Goal: Use online tool/utility: Utilize a website feature to perform a specific function

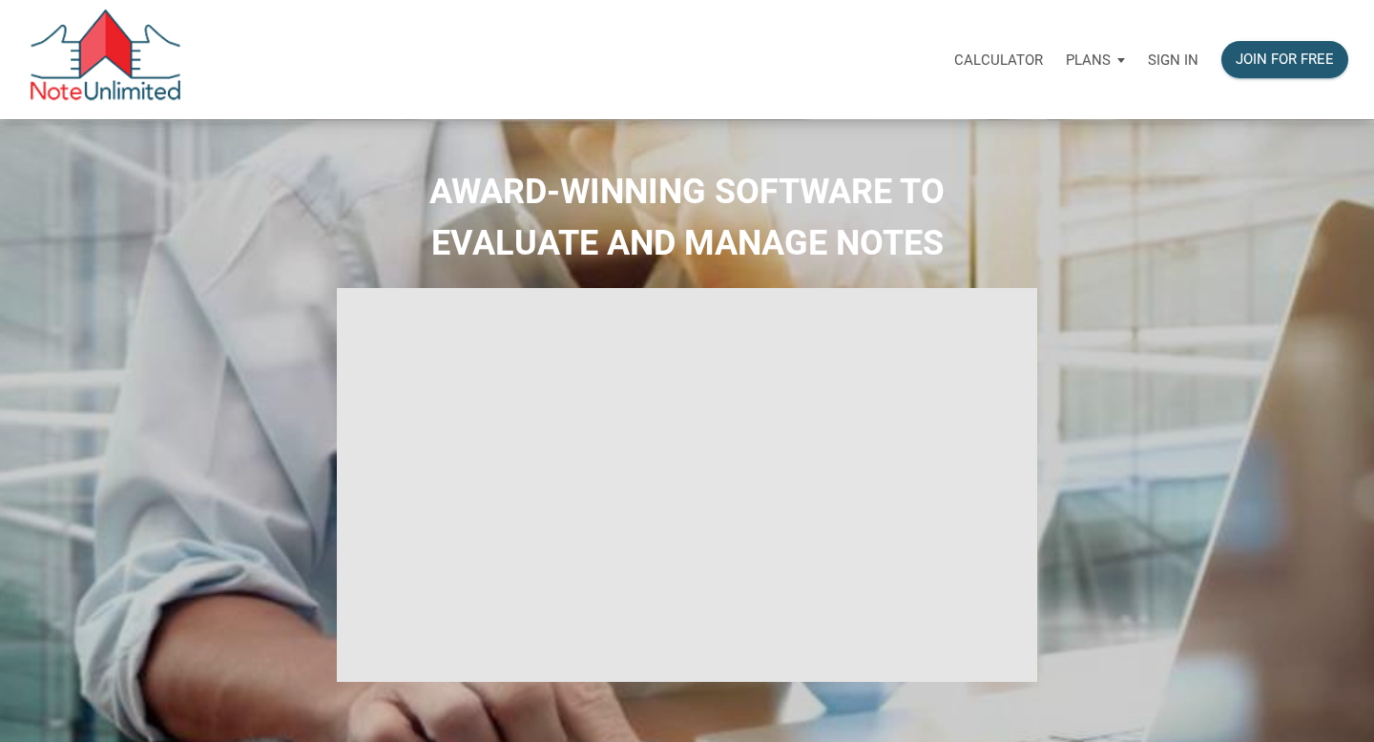
select select
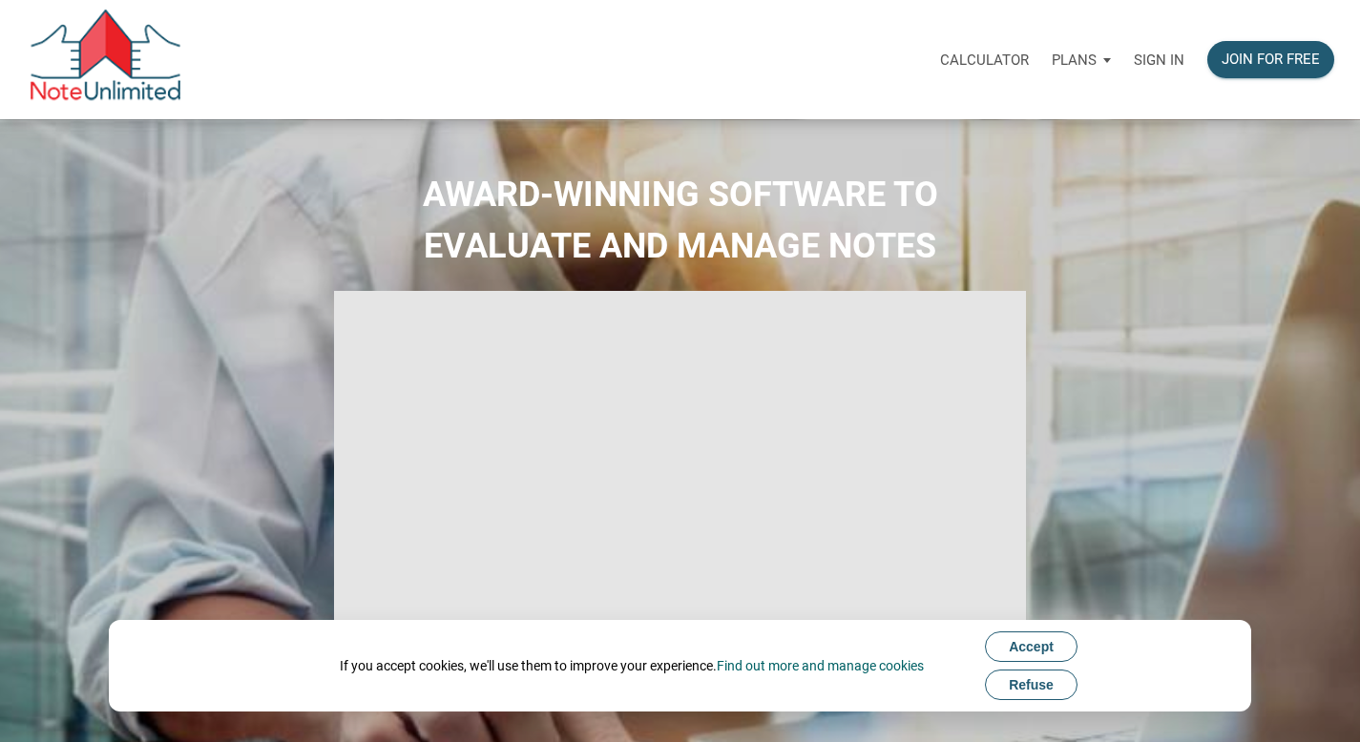
type input "Introduction to new features"
select select
click at [1157, 60] on p "Sign in" at bounding box center [1159, 60] width 51 height 17
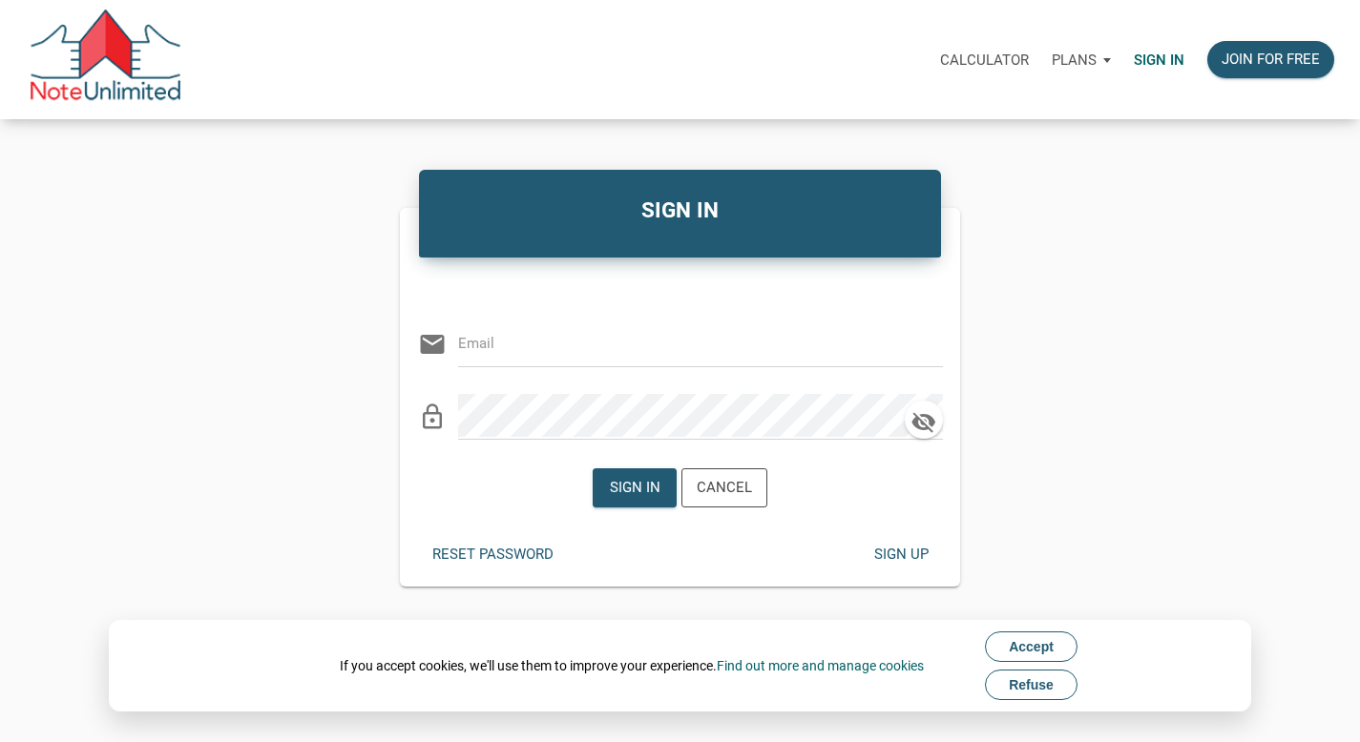
type input "[EMAIL_ADDRESS][DOMAIN_NAME]"
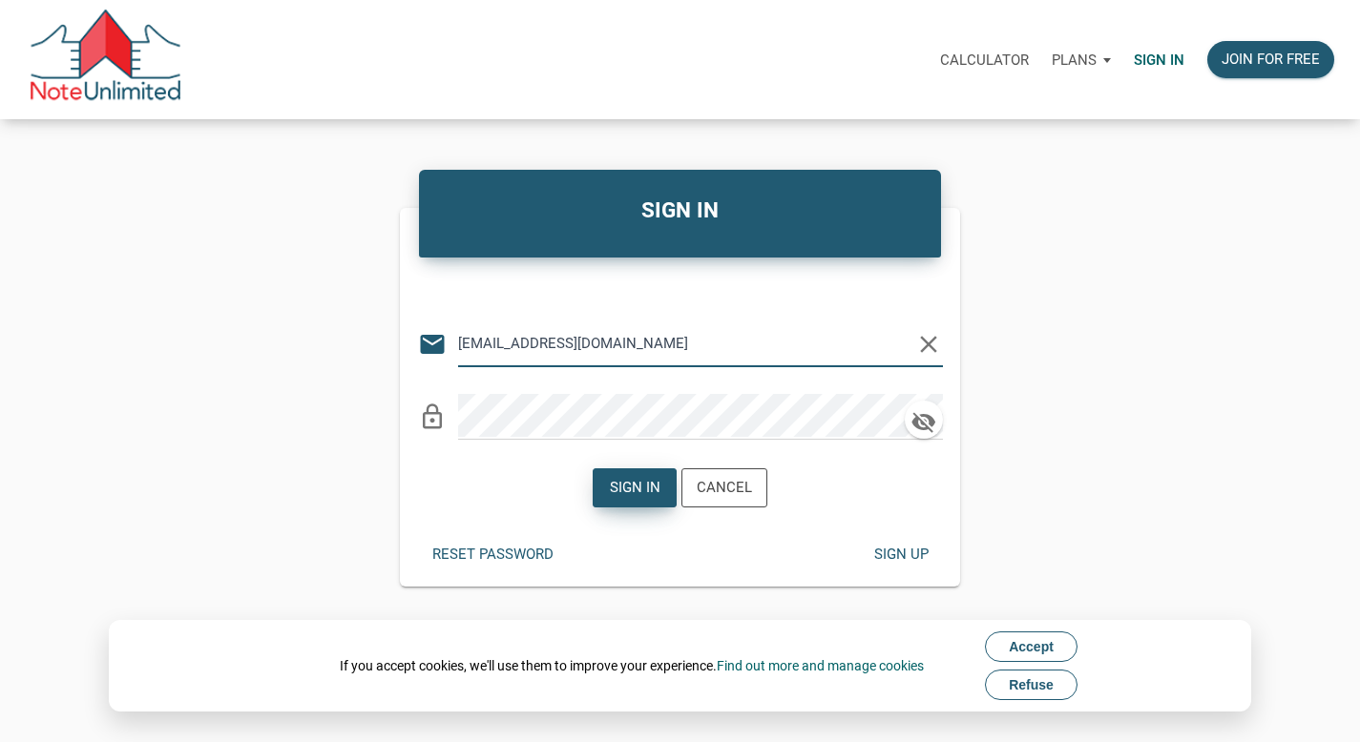
click at [638, 494] on div "Sign in" at bounding box center [635, 488] width 51 height 22
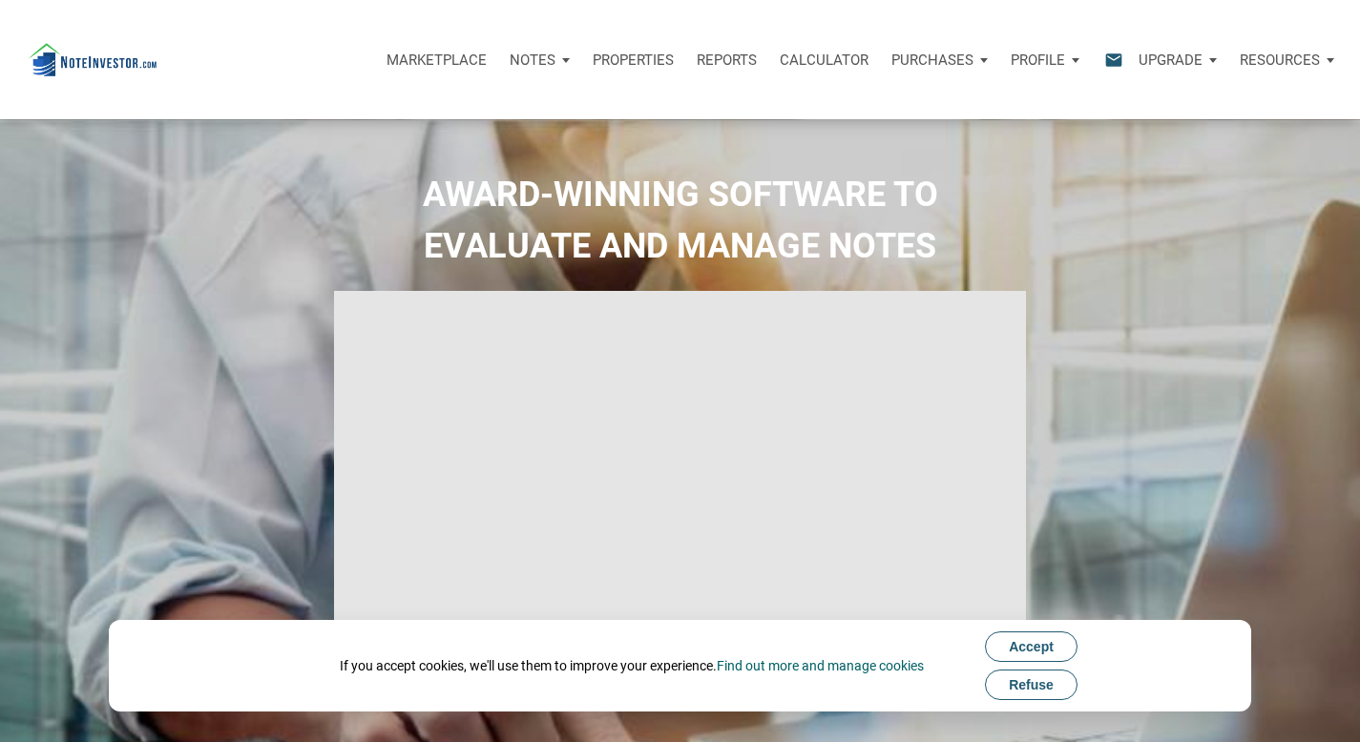
type input "Introduction to new features"
select select
click at [829, 54] on p "Calculator" at bounding box center [824, 60] width 89 height 17
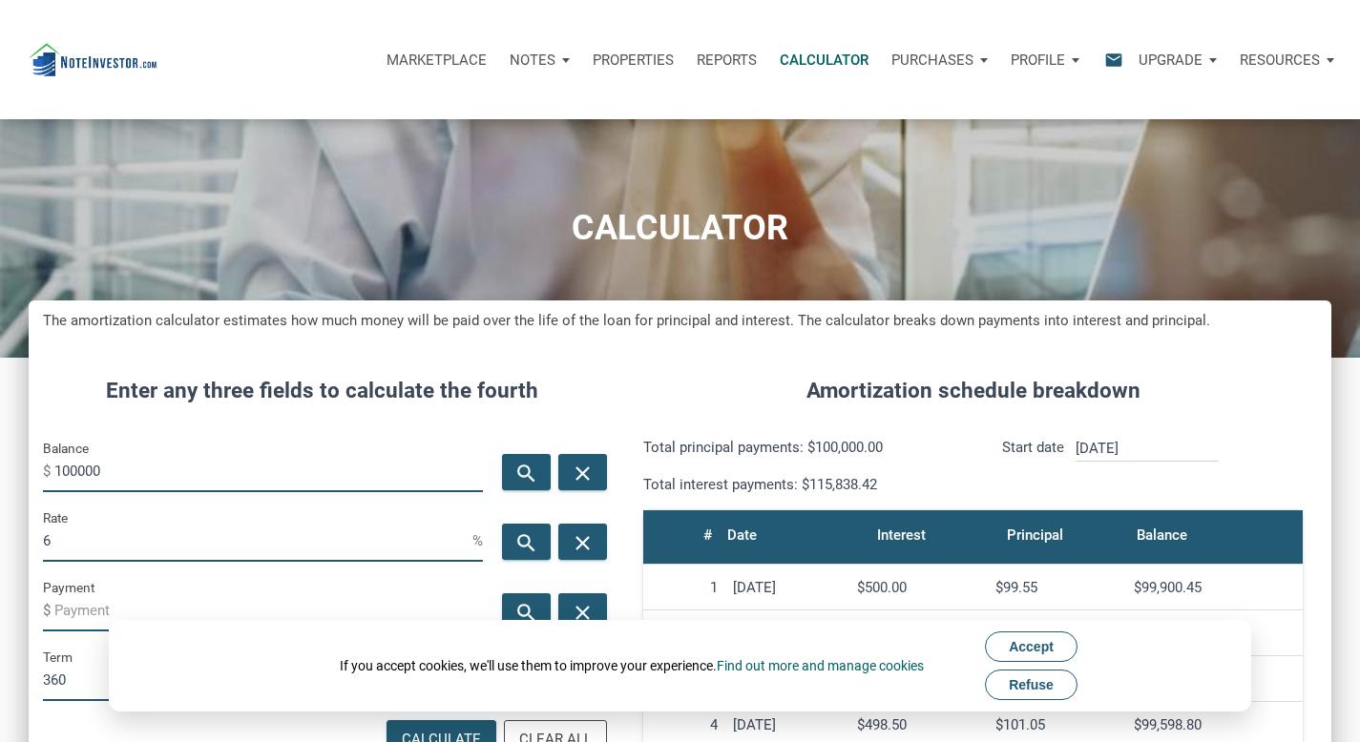
scroll to position [919, 1303]
click at [212, 475] on input "100000" at bounding box center [268, 470] width 428 height 43
type input "225000"
click at [111, 550] on input "6" at bounding box center [257, 540] width 429 height 43
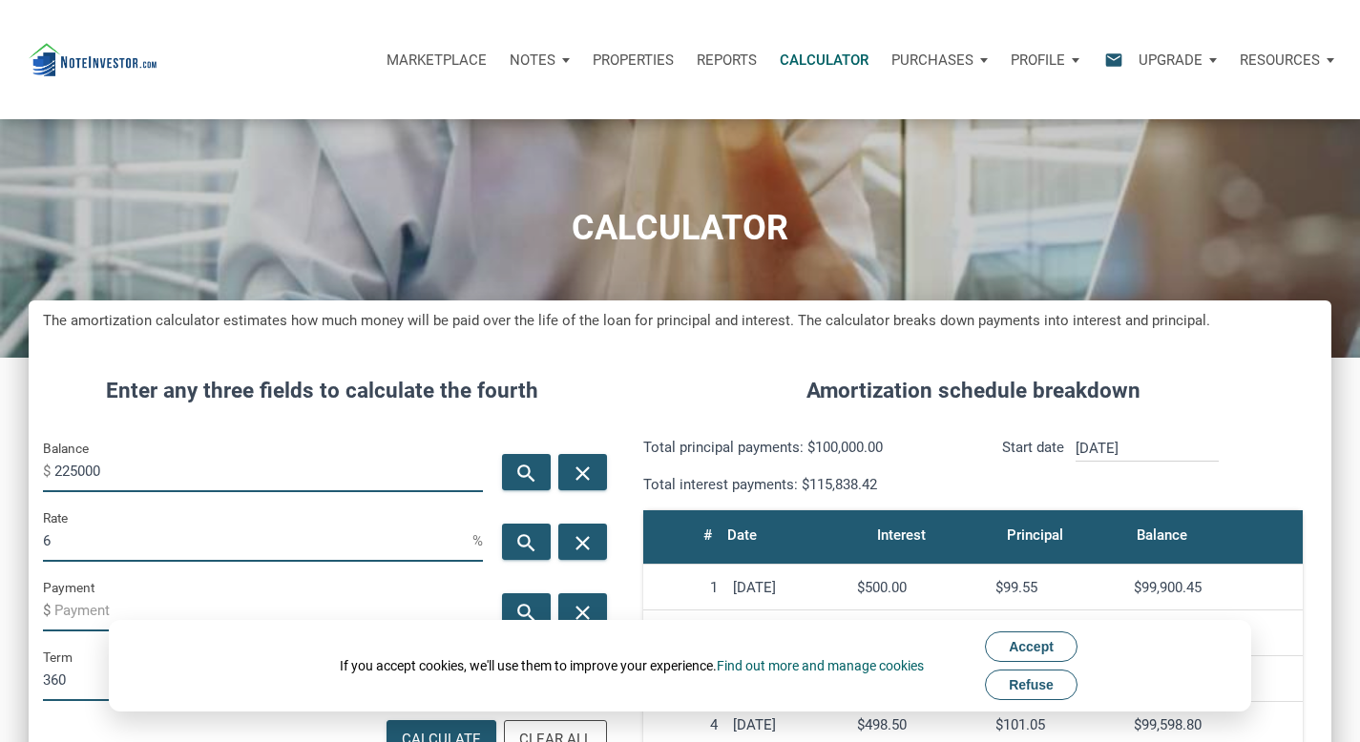
click at [111, 550] on input "6" at bounding box center [257, 540] width 429 height 43
type input "3.125"
click at [70, 616] on input "Payment" at bounding box center [268, 610] width 428 height 43
paste input "1042.31"
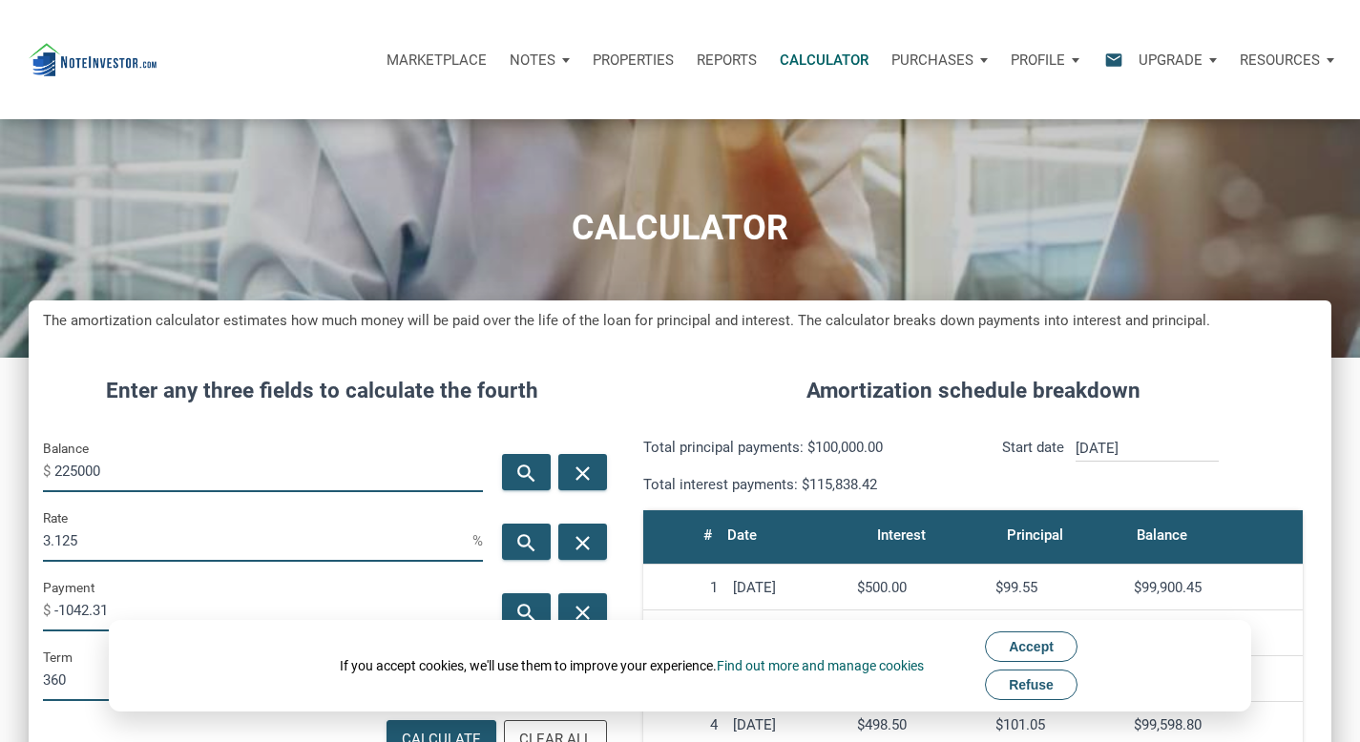
type input "-1042.31"
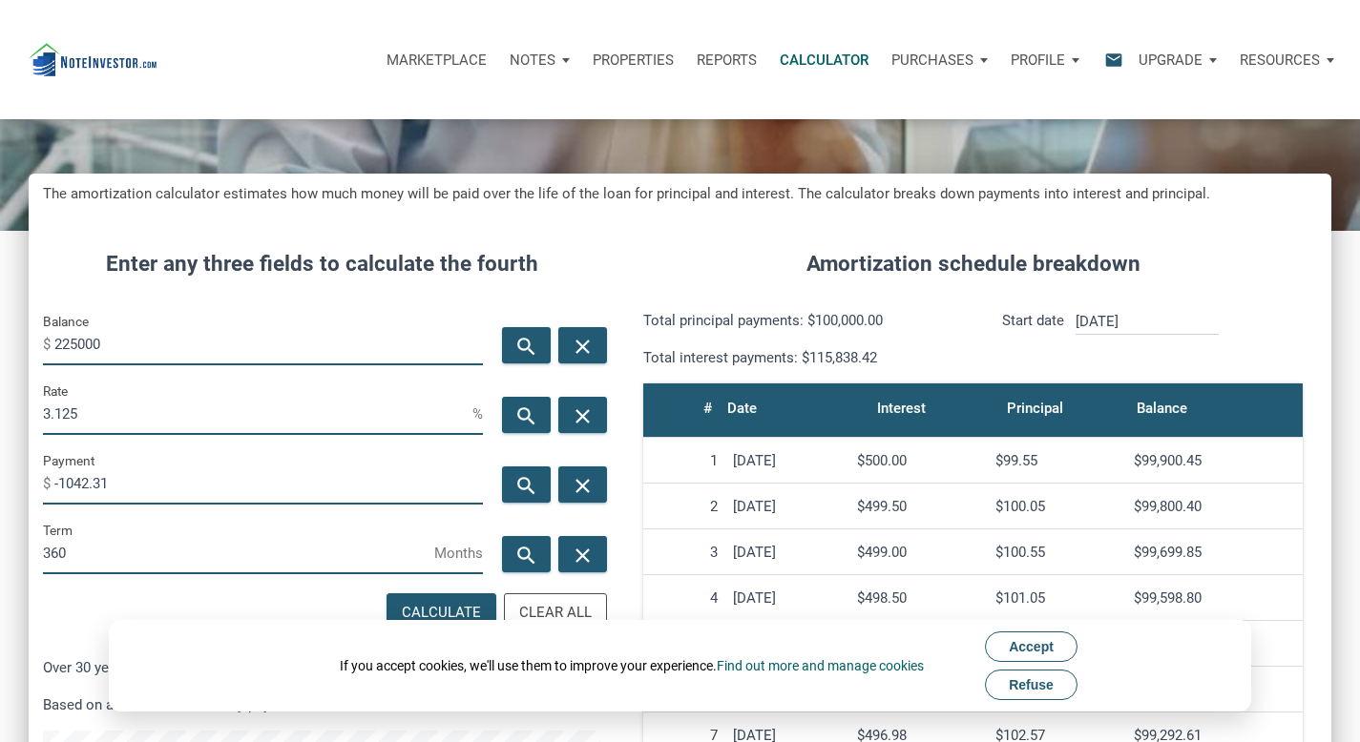
scroll to position [131, 0]
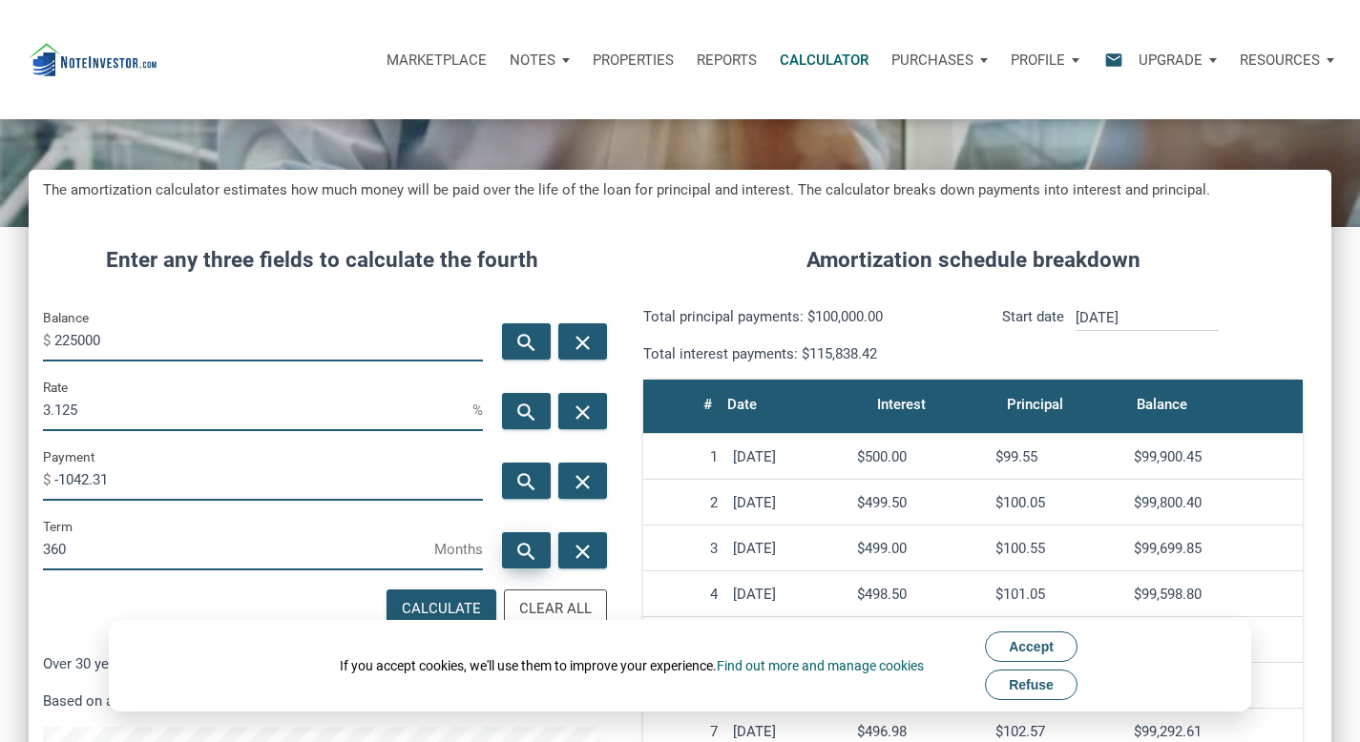
click at [525, 550] on icon "search" at bounding box center [525, 552] width 23 height 24
type input "318"
click at [1031, 684] on span "Refuse" at bounding box center [1031, 685] width 45 height 15
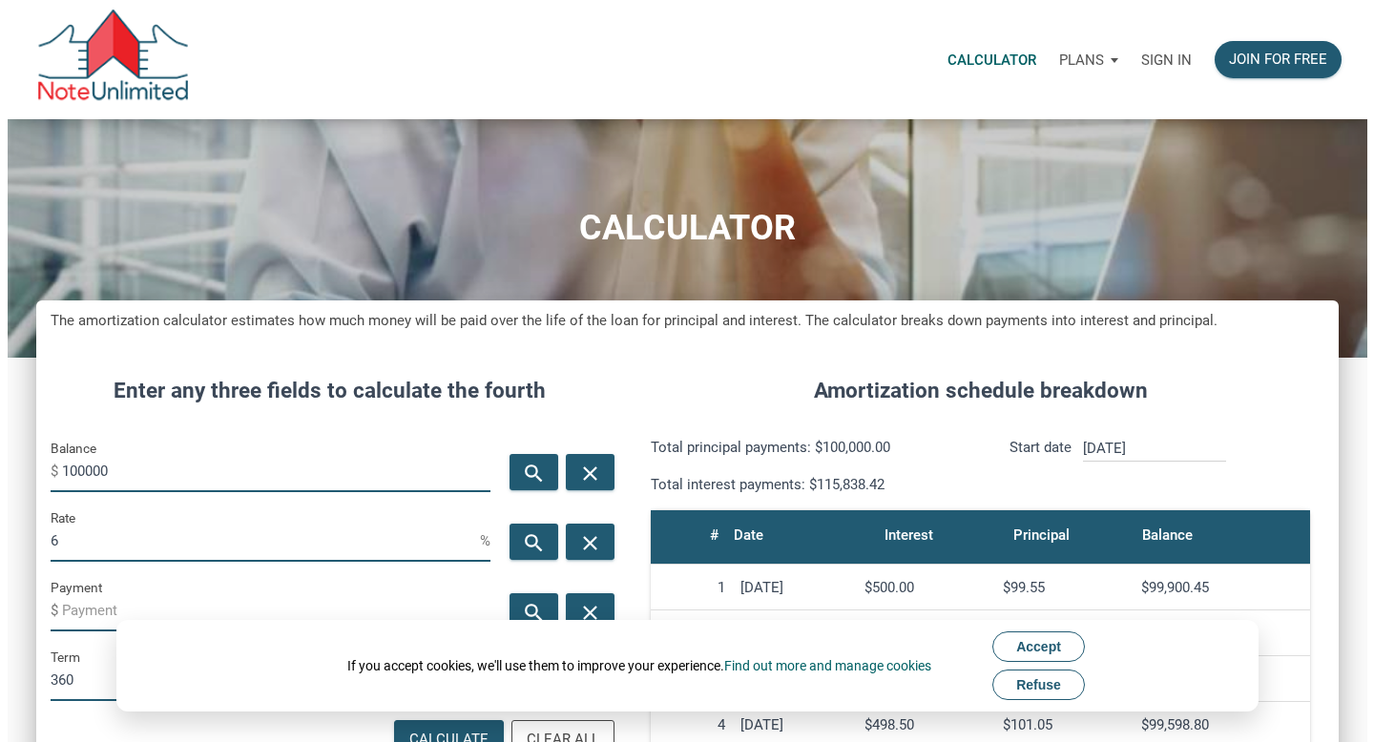
scroll to position [919, 1303]
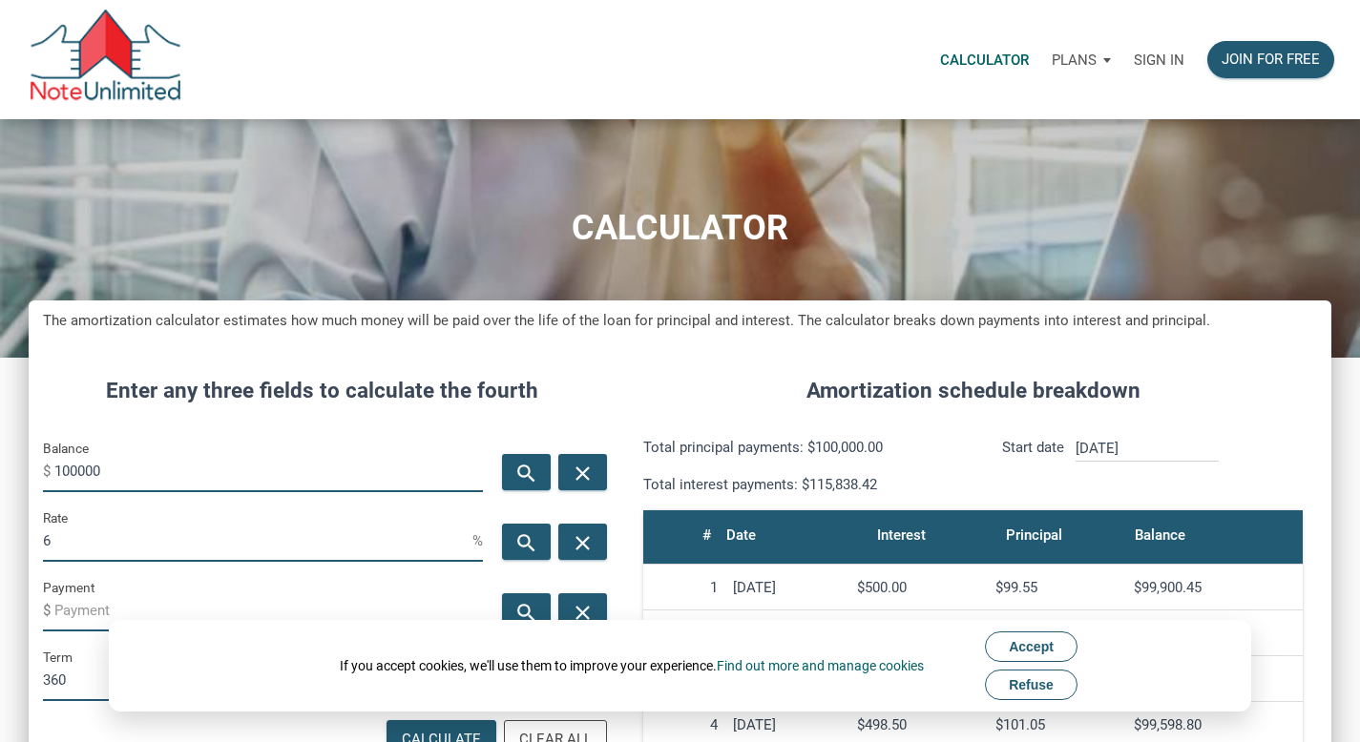
click at [1040, 690] on span "Refuse" at bounding box center [1031, 685] width 45 height 15
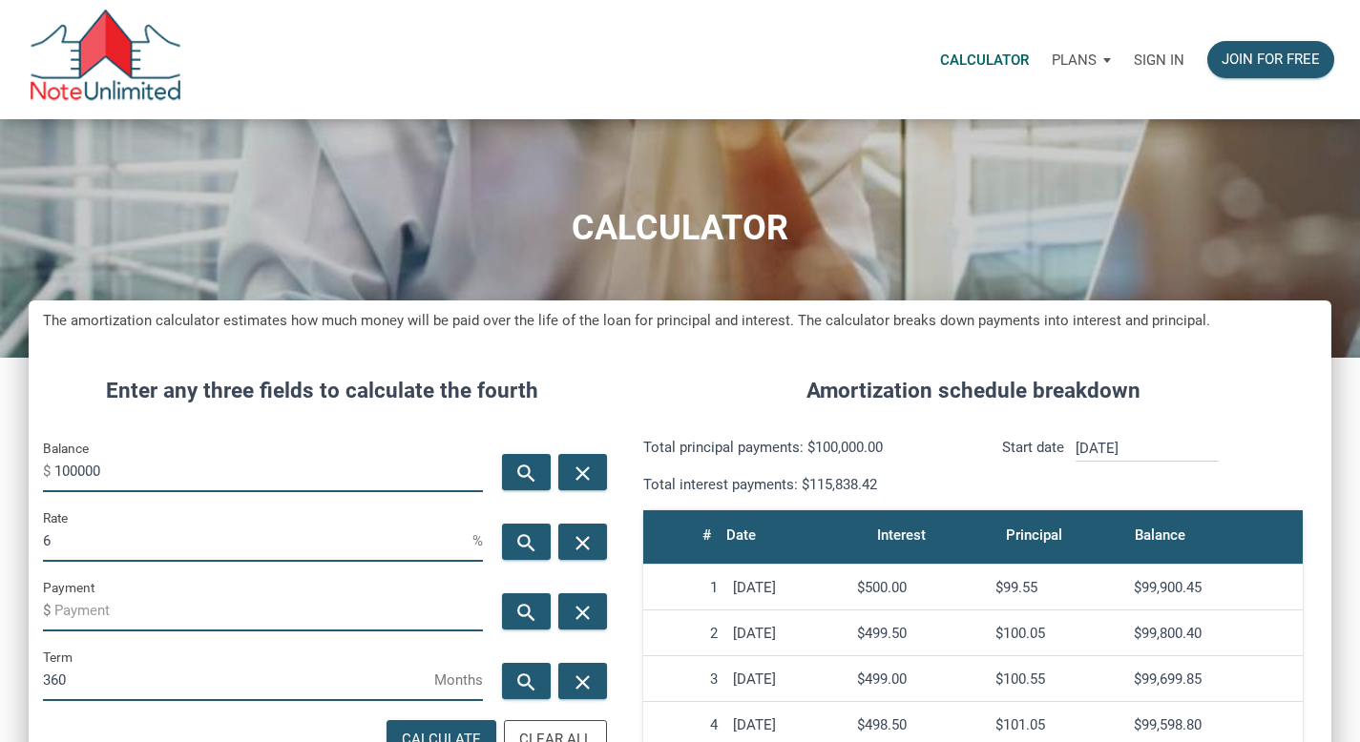
click at [116, 471] on input "100000" at bounding box center [268, 470] width 428 height 43
type input "260000"
click at [82, 549] on input "6" at bounding box center [257, 540] width 429 height 43
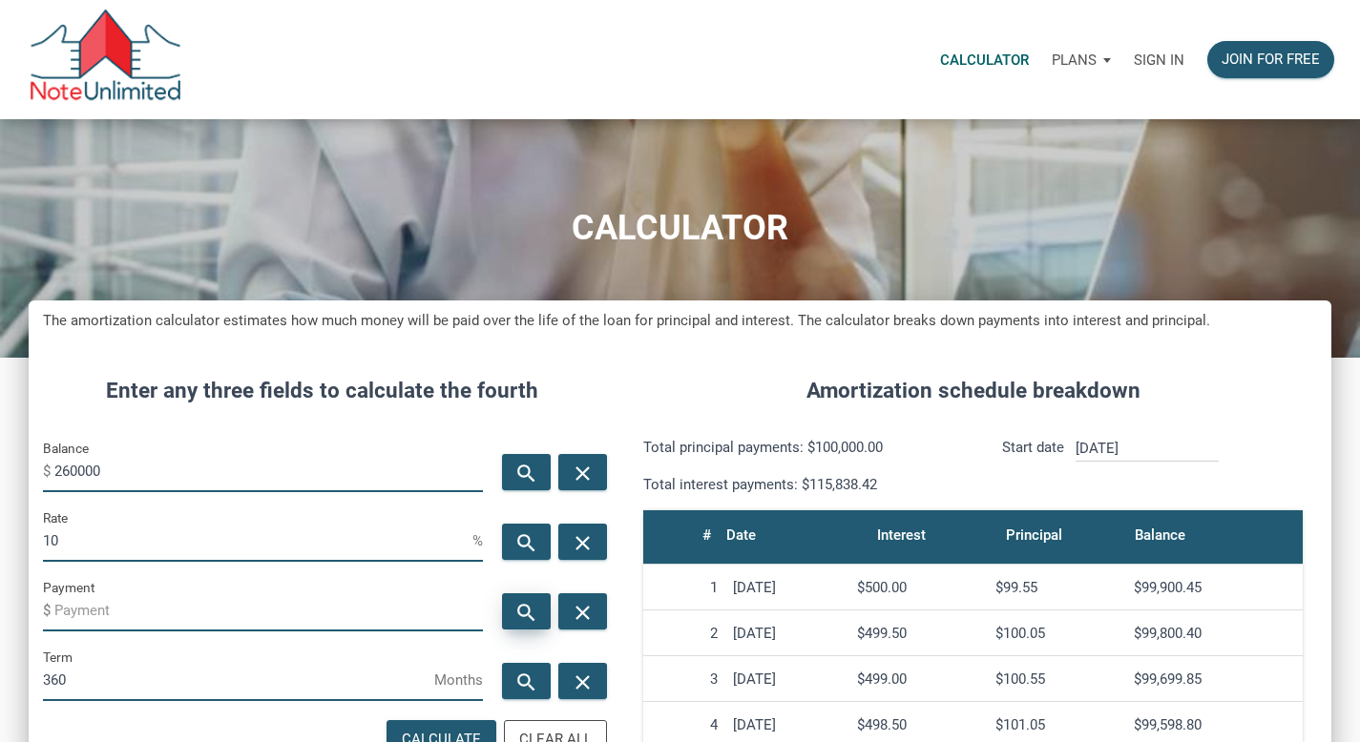
type input "10"
click at [521, 615] on icon "search" at bounding box center [525, 613] width 23 height 24
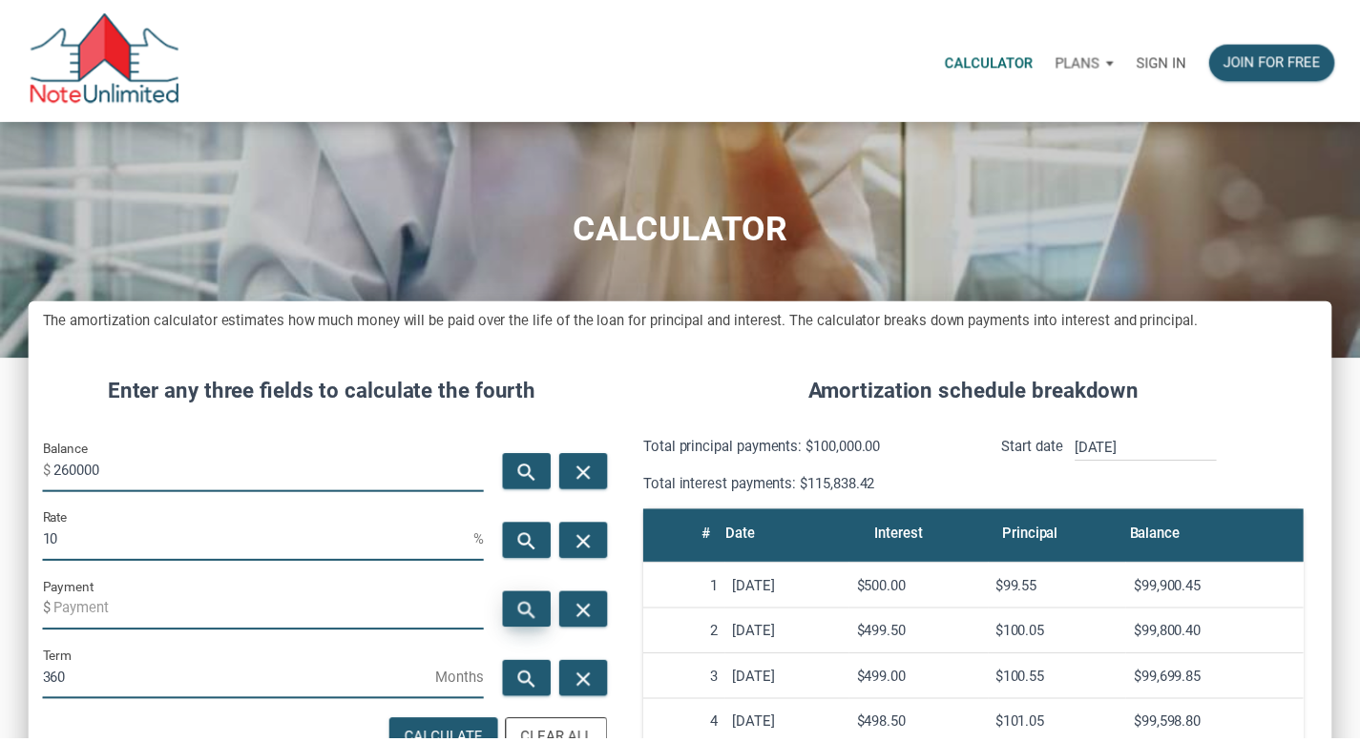
scroll to position [919, 1317]
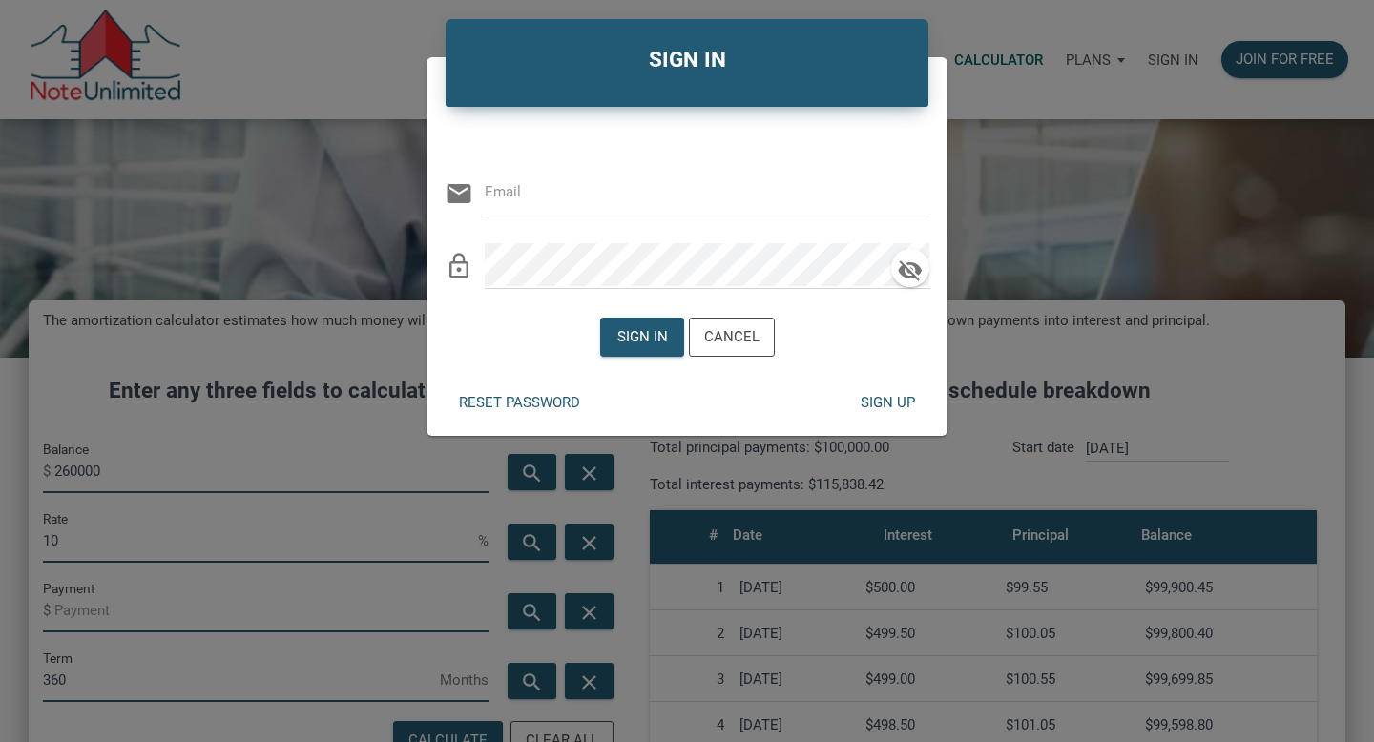
type input "[EMAIL_ADDRESS][DOMAIN_NAME]"
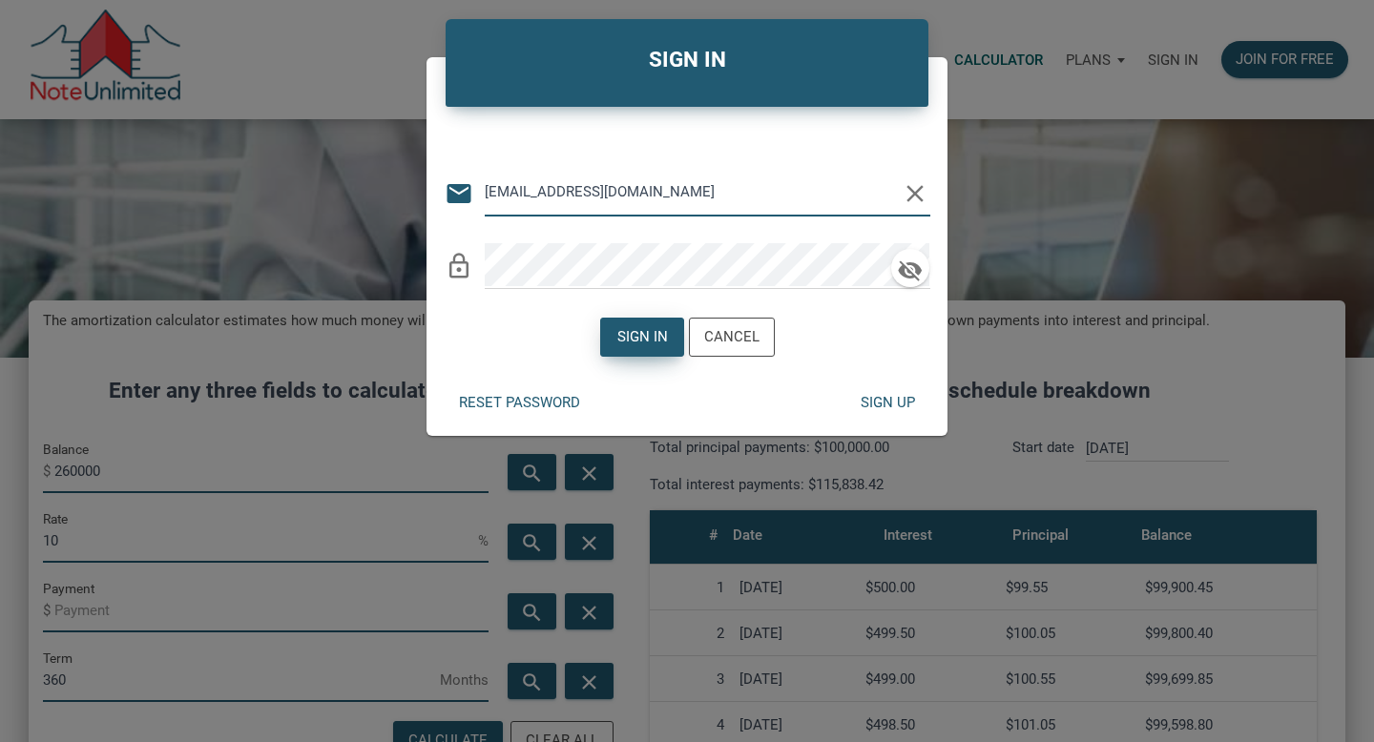
click at [651, 333] on div "Sign in" at bounding box center [641, 337] width 51 height 22
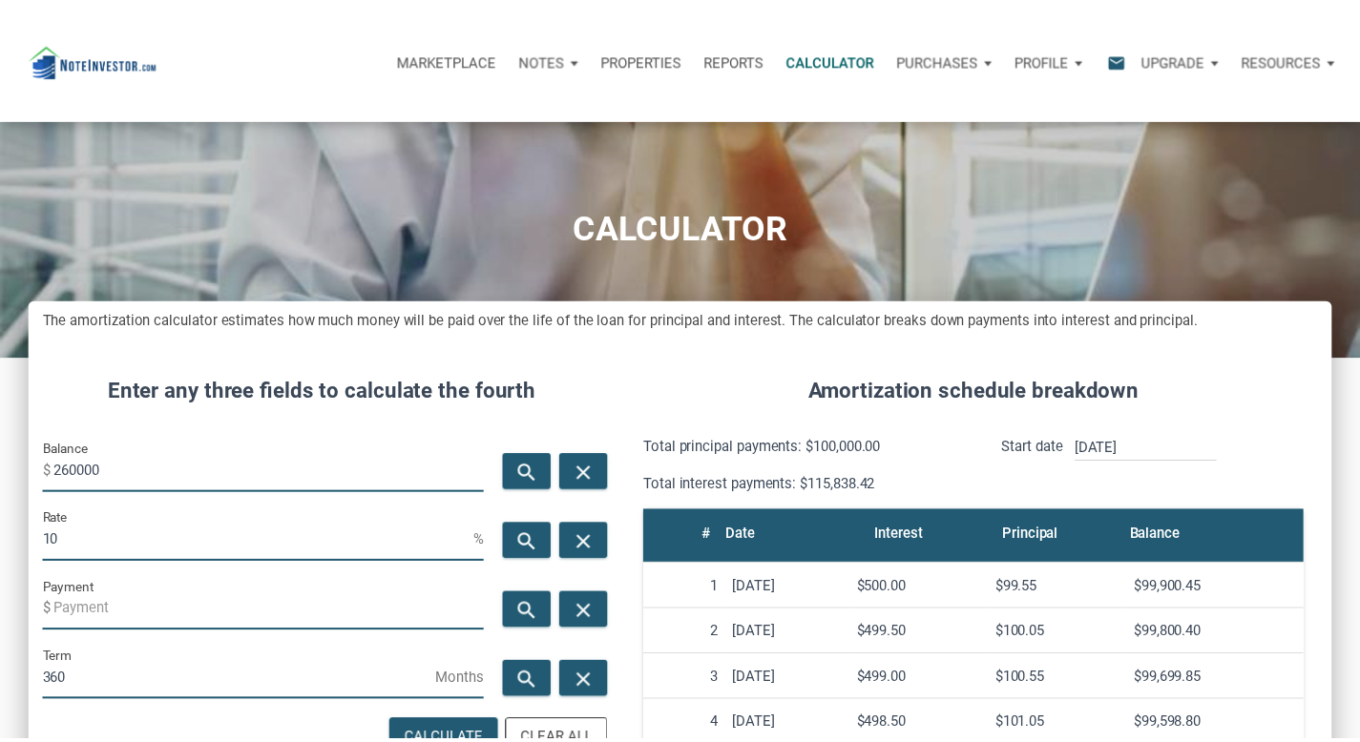
scroll to position [953335, 952952]
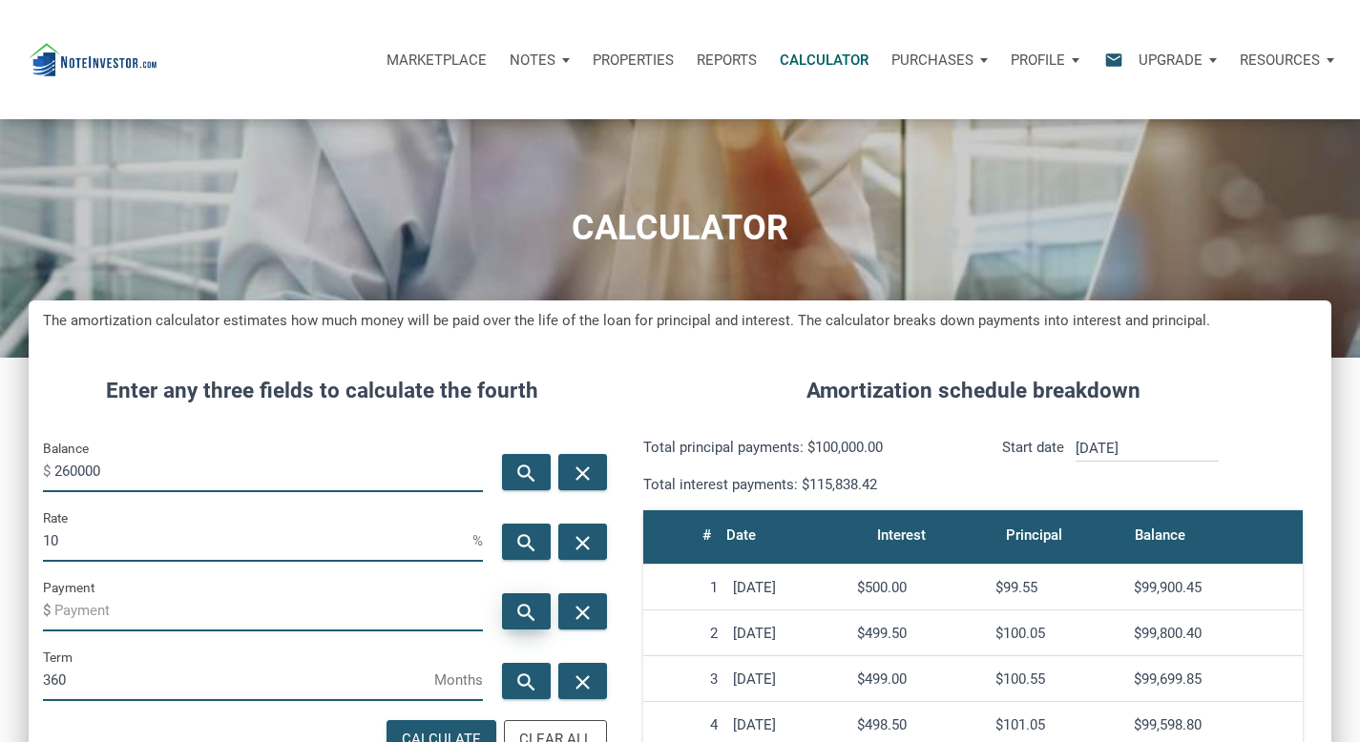
click at [525, 612] on icon "search" at bounding box center [525, 613] width 23 height 24
type input "-2281.69"
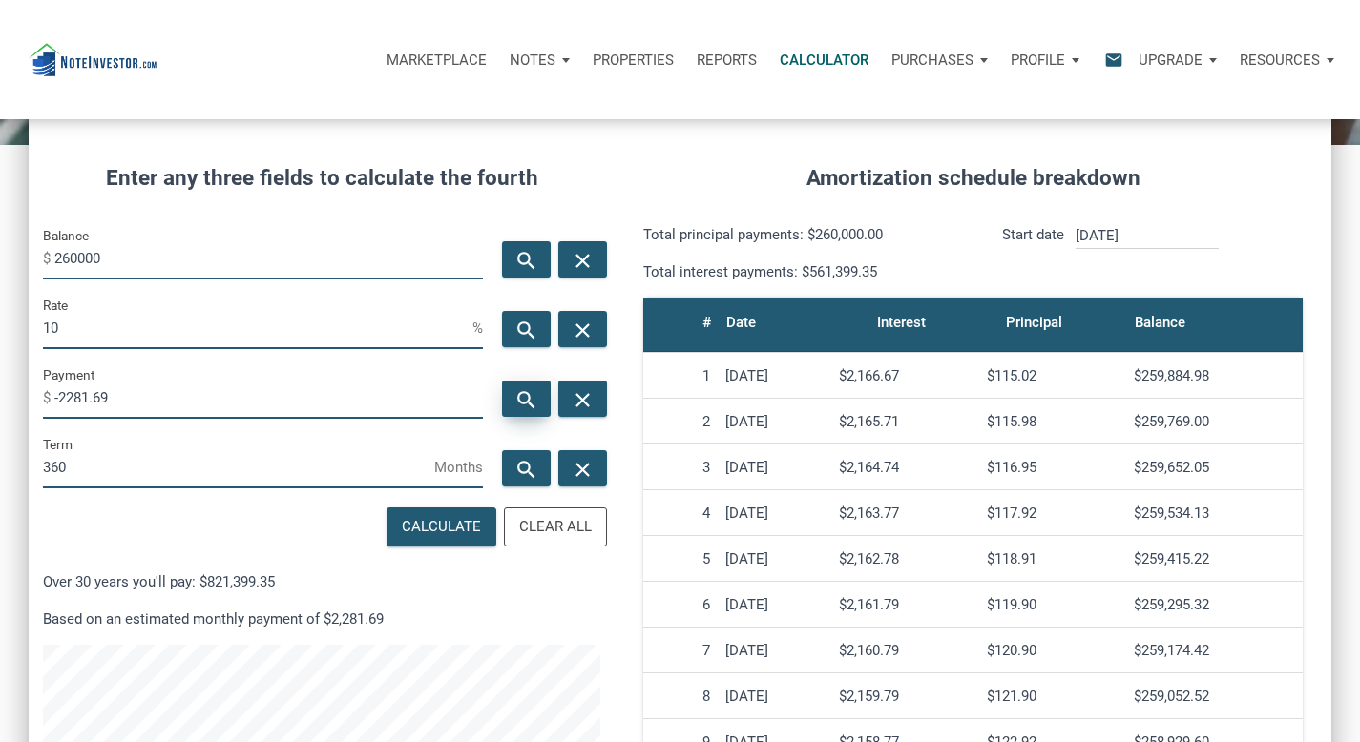
scroll to position [4, 0]
